Goal: Information Seeking & Learning: Learn about a topic

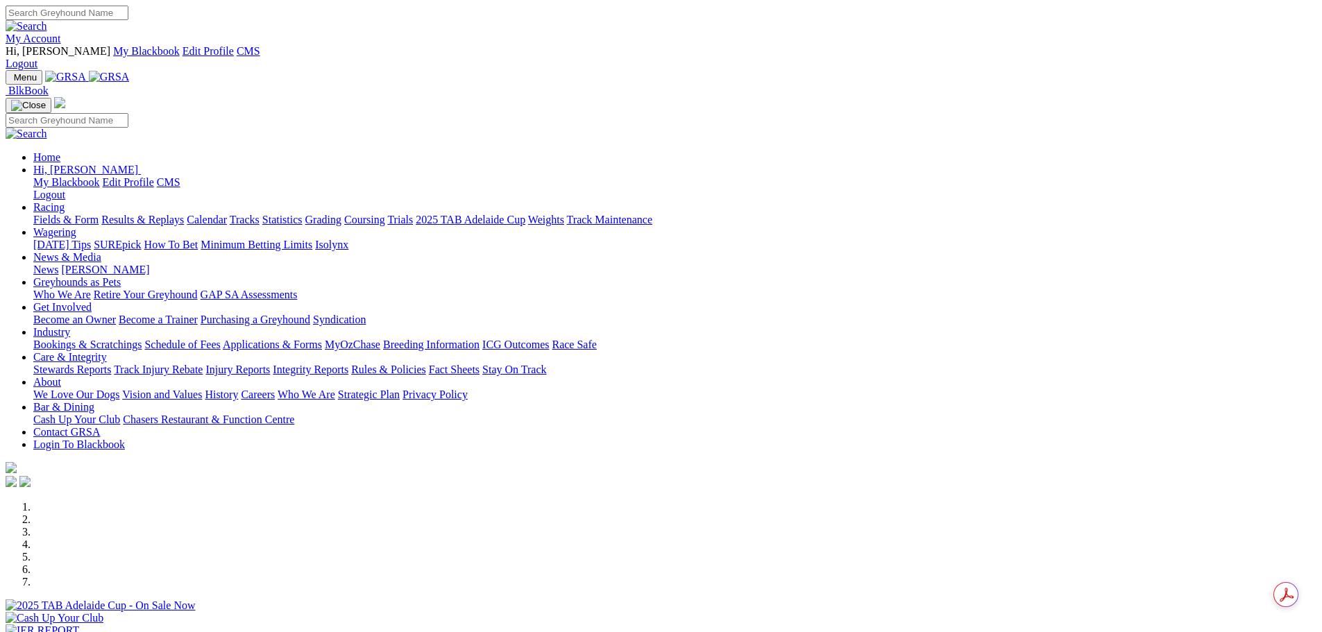
click at [101, 251] on link "News & Media" at bounding box center [67, 257] width 68 height 12
click at [58, 264] on link "News" at bounding box center [45, 270] width 25 height 12
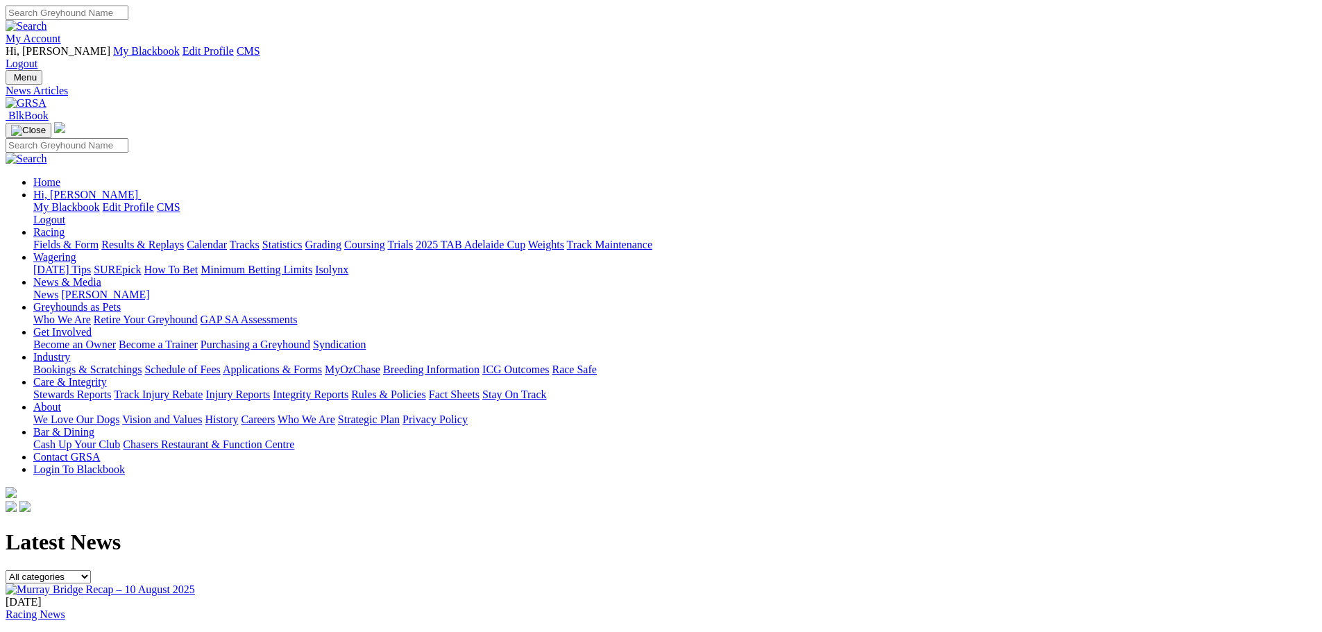
click at [121, 301] on link "Greyhounds as Pets" at bounding box center [76, 307] width 87 height 12
click at [91, 314] on link "Who We Are" at bounding box center [62, 320] width 58 height 12
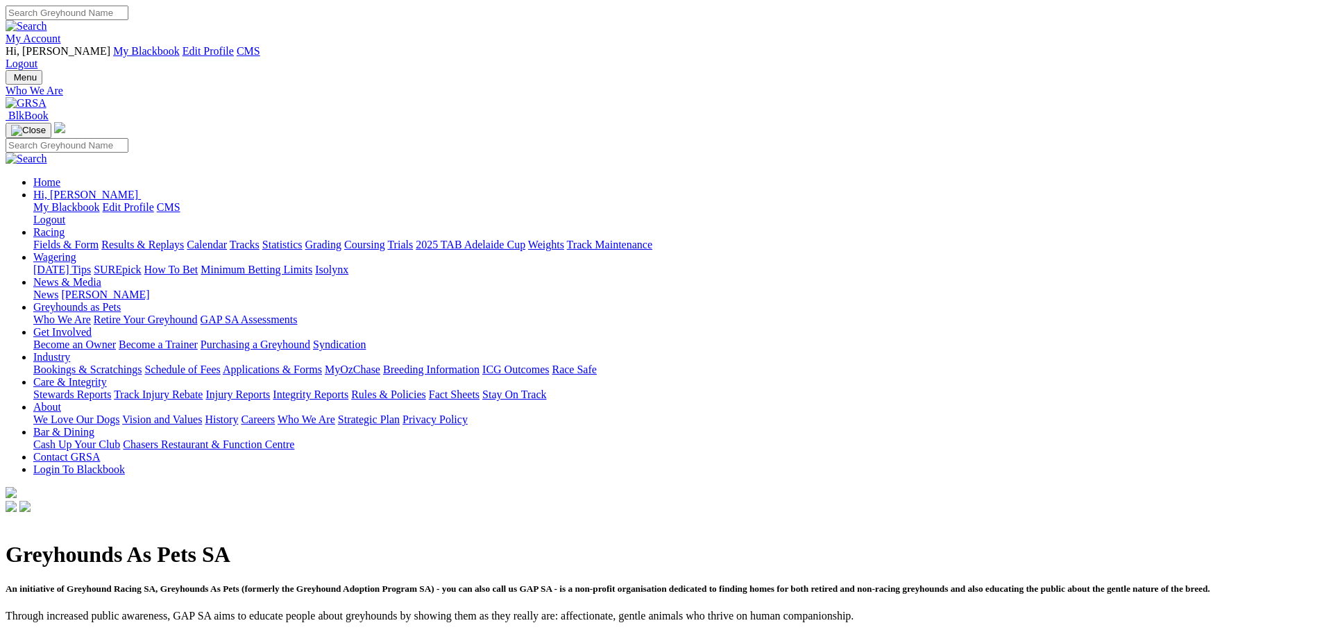
click at [61, 33] on link "My Account" at bounding box center [34, 39] width 56 height 12
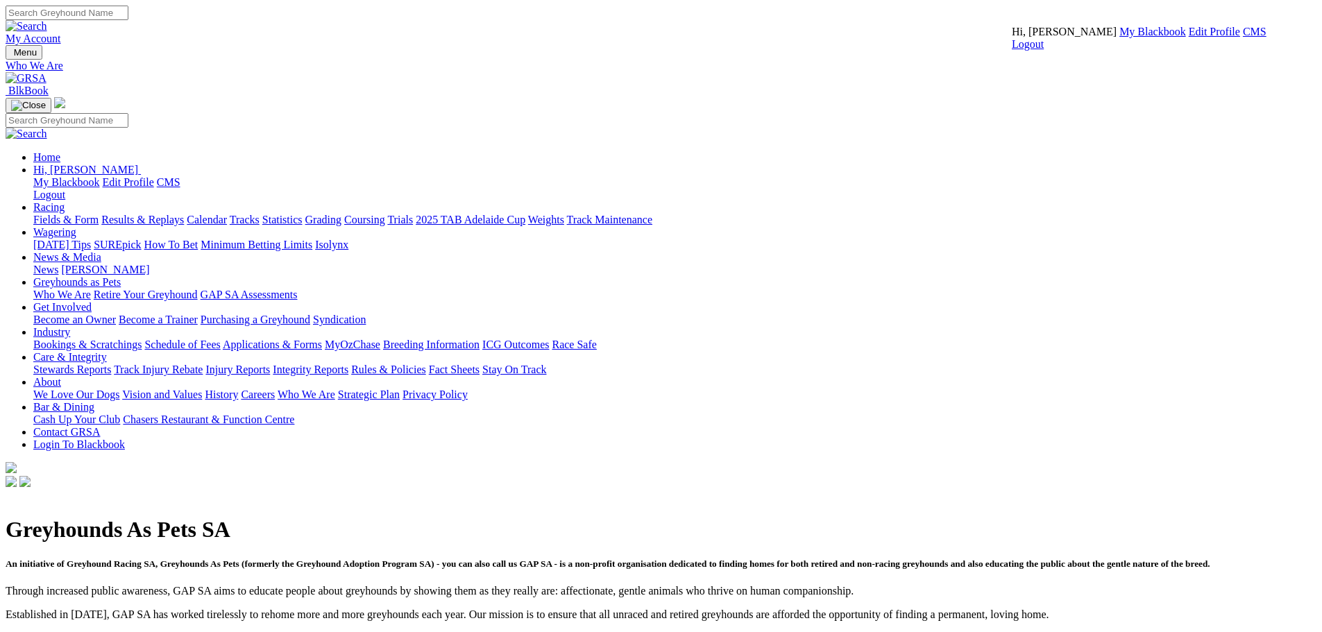
click at [1243, 37] on link "CMS" at bounding box center [1255, 32] width 24 height 12
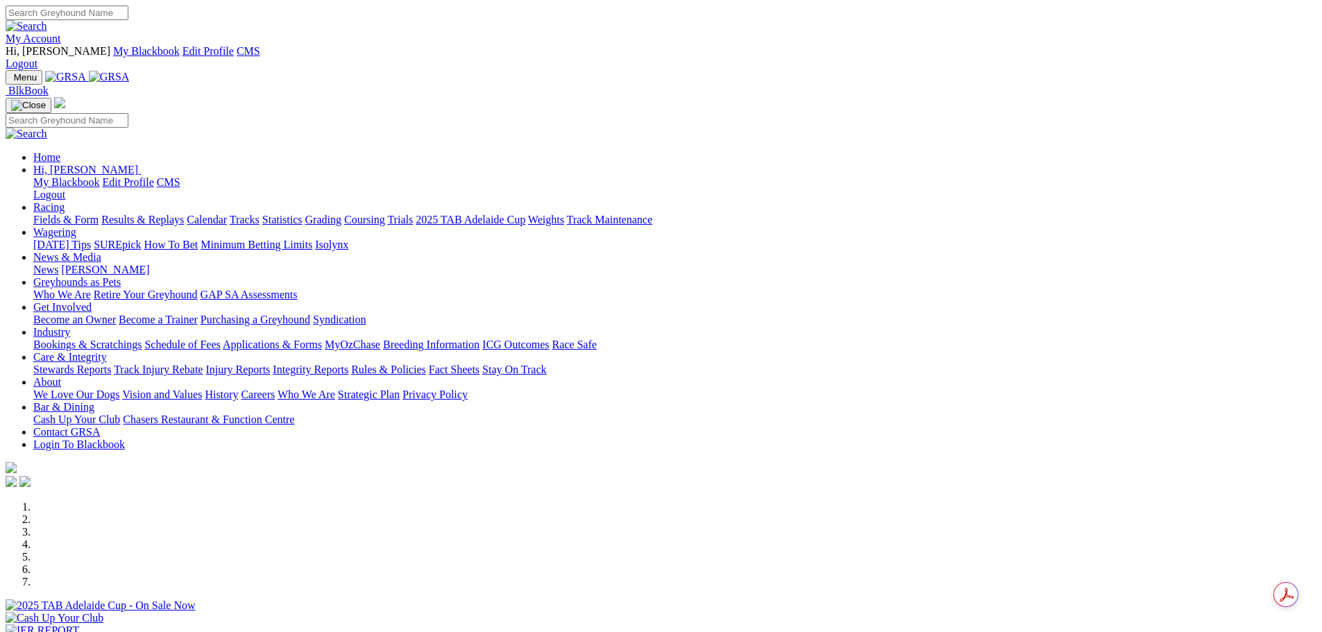
click at [298, 289] on link "GAP SA Assessments" at bounding box center [249, 295] width 97 height 12
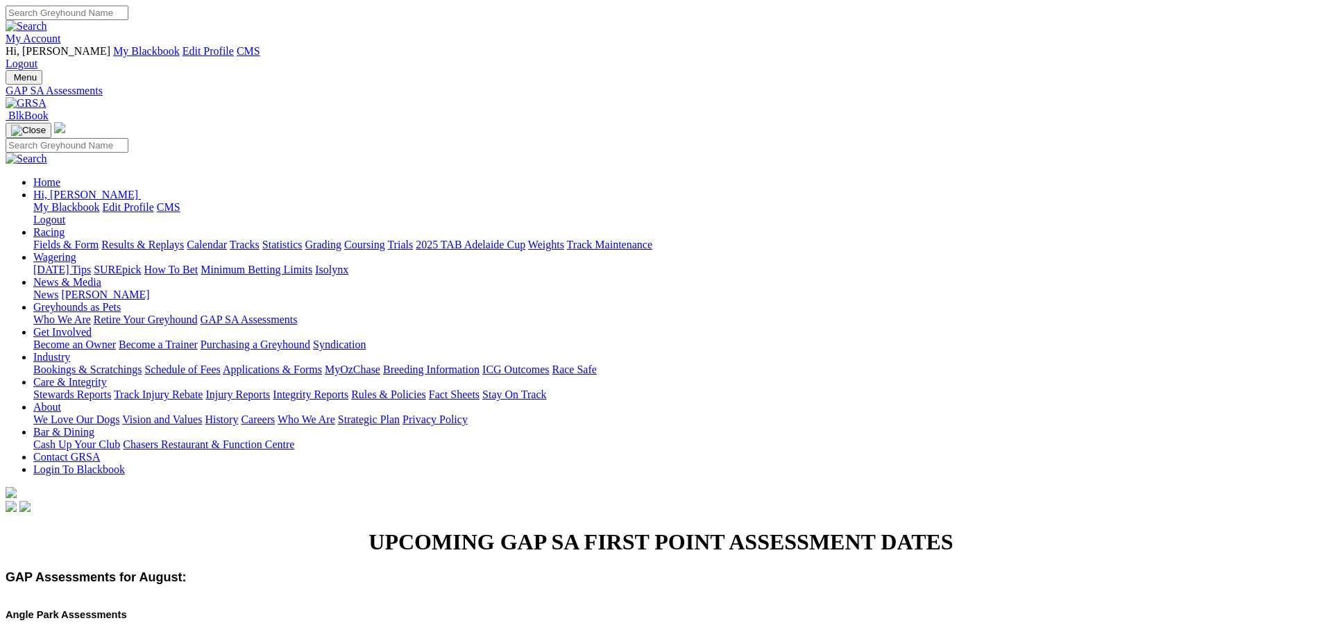
click at [91, 314] on link "Who We Are" at bounding box center [62, 320] width 58 height 12
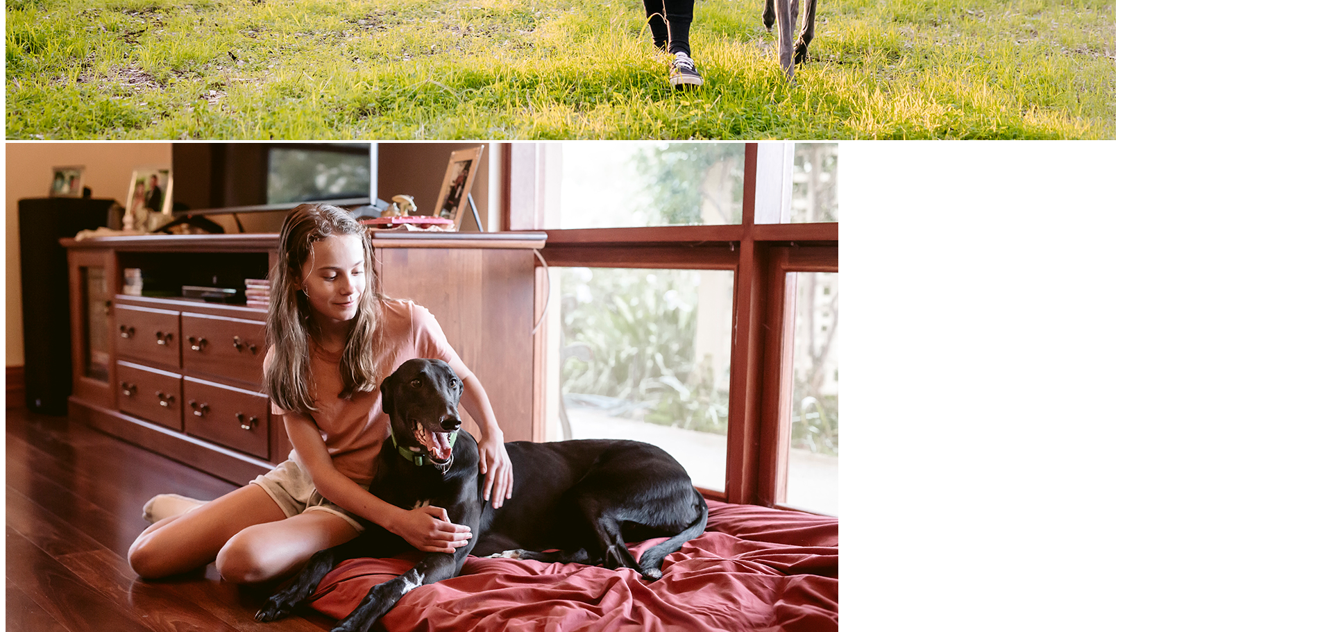
scroll to position [1389, 0]
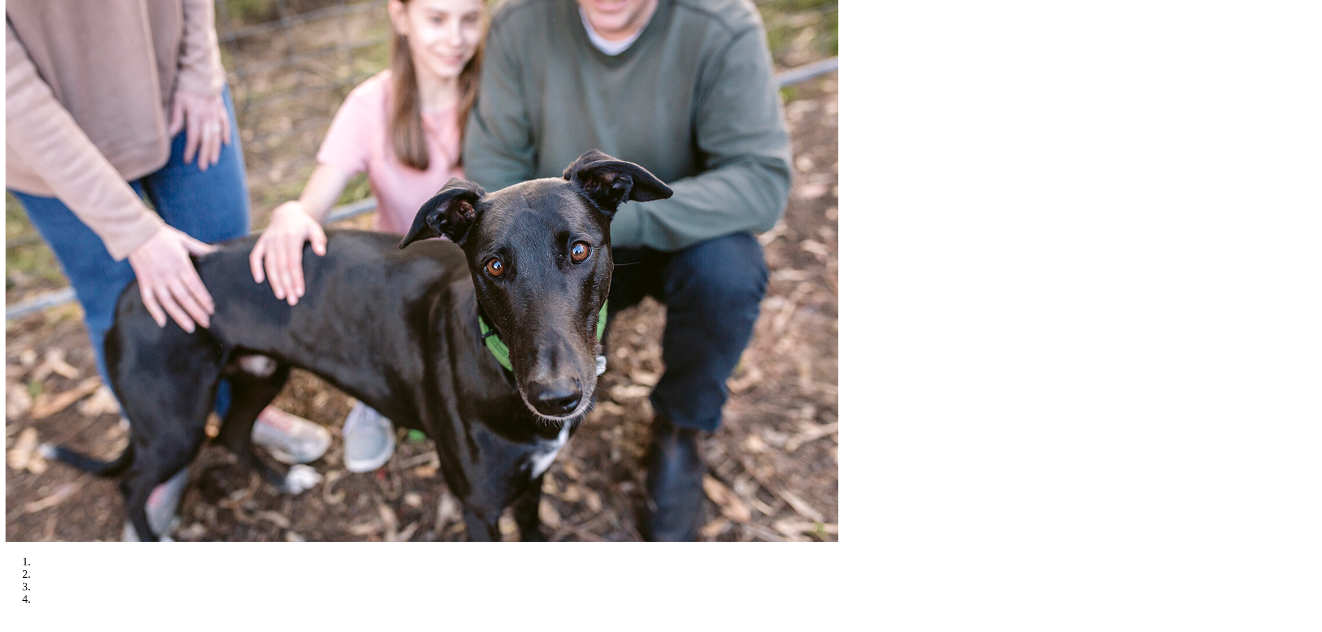
scroll to position [3048, 0]
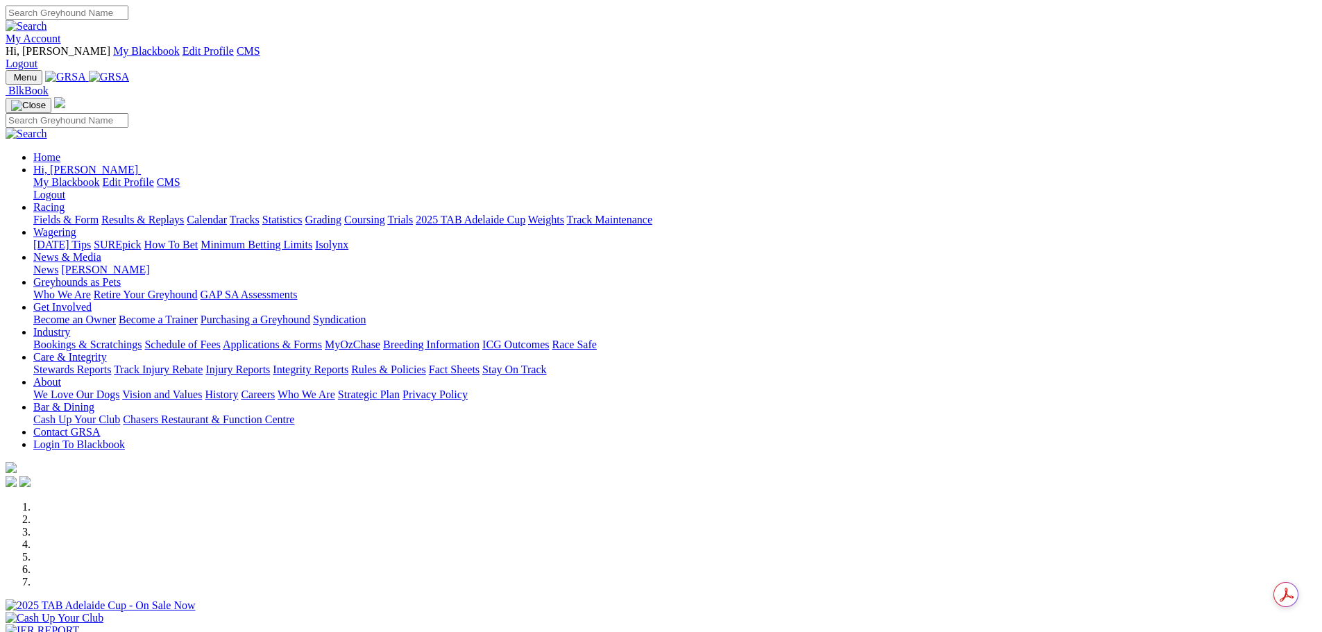
click at [91, 289] on link "Who We Are" at bounding box center [62, 295] width 58 height 12
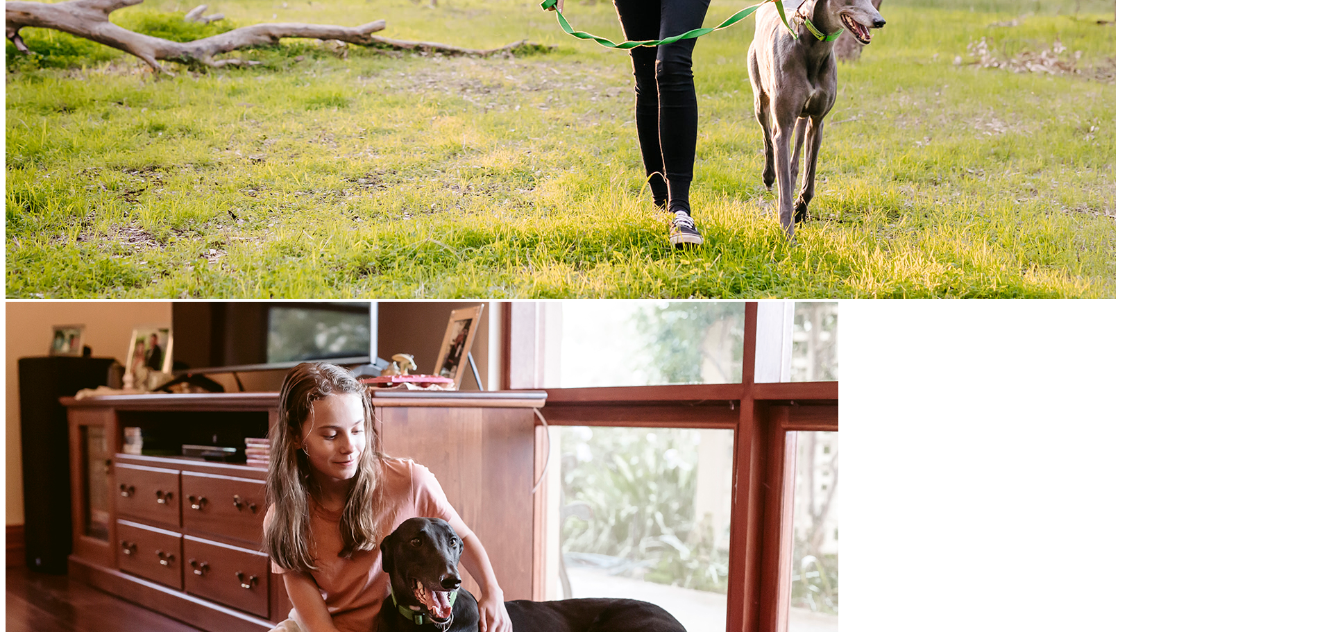
scroll to position [1388, 0]
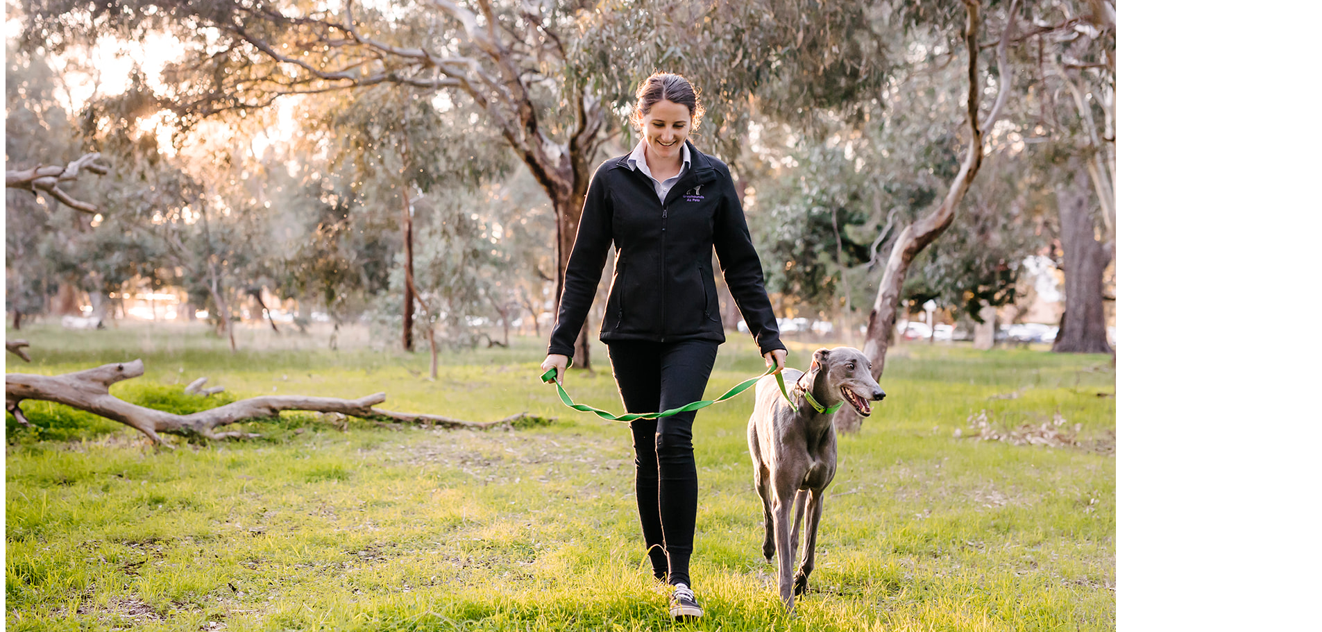
scroll to position [1041, 0]
